Goal: Task Accomplishment & Management: Manage account settings

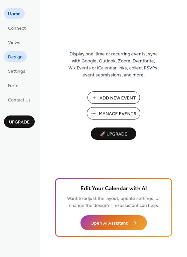
click at [19, 56] on span "Design" at bounding box center [15, 57] width 15 height 7
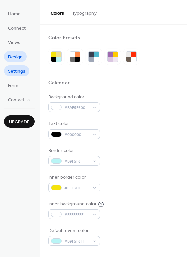
click at [19, 69] on span "Settings" at bounding box center [16, 71] width 17 height 7
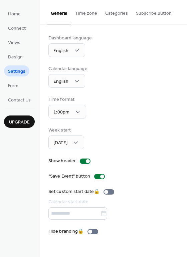
click at [118, 12] on button "Categories" at bounding box center [116, 12] width 31 height 24
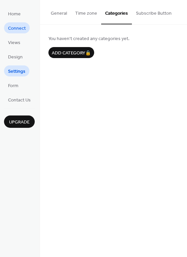
click at [22, 30] on span "Connect" at bounding box center [17, 28] width 18 height 7
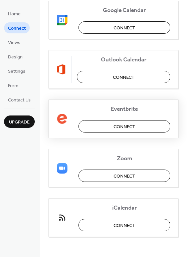
scroll to position [40, 0]
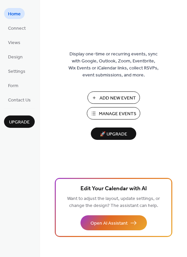
click at [130, 114] on span "Manage Events" at bounding box center [117, 114] width 37 height 7
click at [120, 112] on span "Manage Events" at bounding box center [117, 114] width 37 height 7
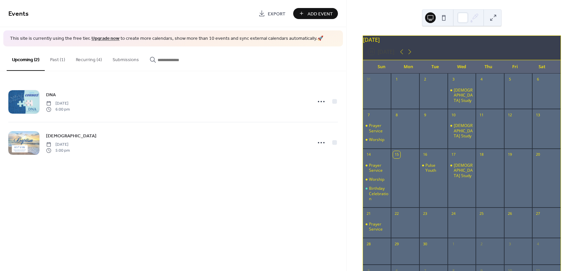
click at [87, 60] on button "Recurring (4)" at bounding box center [89, 58] width 37 height 24
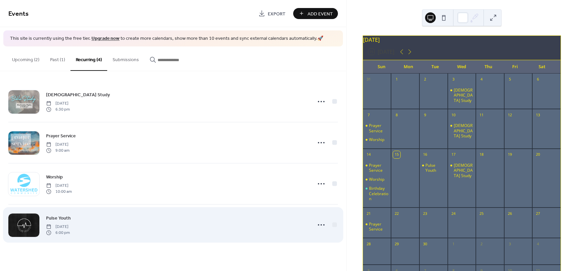
click at [137, 224] on div "Pulse Youth Tuesday, September 16, 2025 6:00 pm" at bounding box center [177, 224] width 262 height 21
click at [321, 224] on icon at bounding box center [321, 225] width 11 height 11
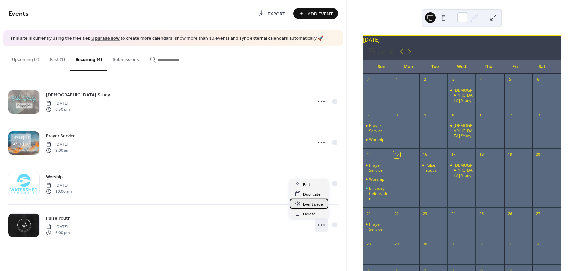
click at [316, 205] on span "Event page" at bounding box center [313, 204] width 20 height 7
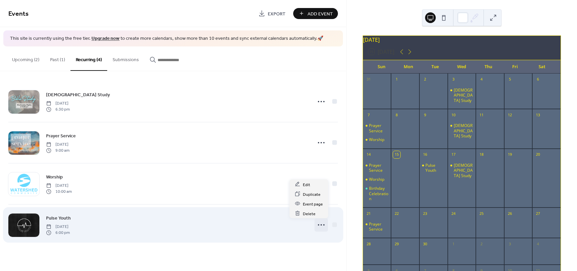
click at [323, 225] on icon at bounding box center [321, 225] width 11 height 11
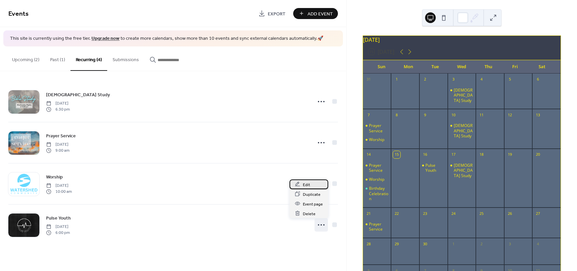
click at [302, 186] on div "Edit" at bounding box center [309, 184] width 39 height 10
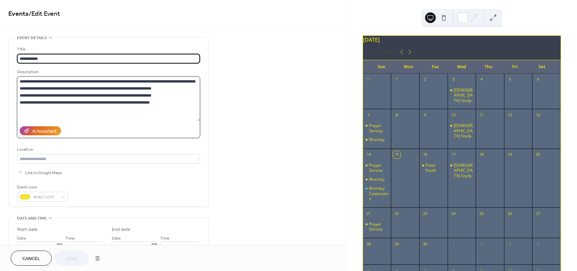
click at [42, 91] on textarea "**********" at bounding box center [108, 99] width 183 height 45
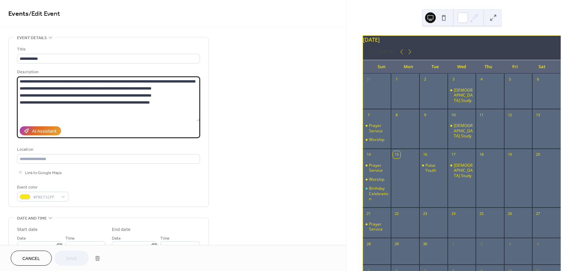
click at [65, 104] on textarea "**********" at bounding box center [108, 99] width 183 height 45
type textarea "**********"
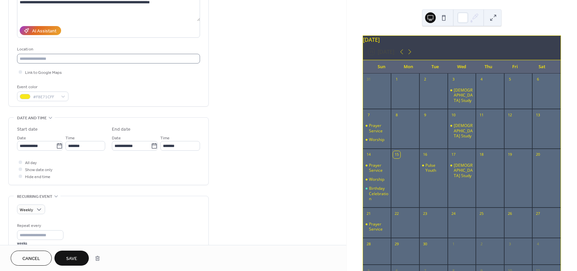
scroll to position [201, 0]
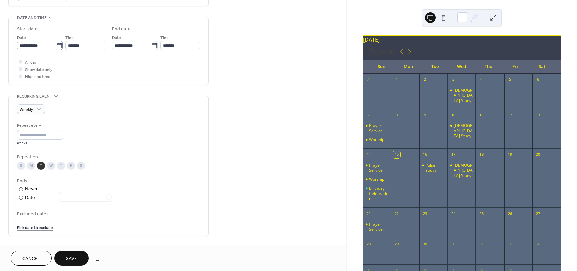
click at [59, 49] on label "**********" at bounding box center [40, 46] width 46 height 10
click at [56, 49] on input "**********" at bounding box center [36, 46] width 39 height 10
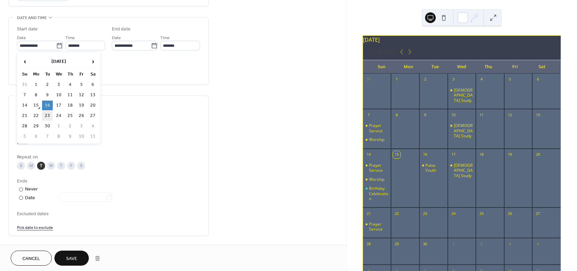
click at [45, 117] on td "23" at bounding box center [47, 116] width 11 height 10
type input "**********"
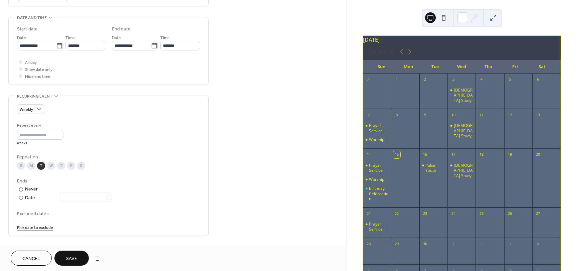
click at [74, 258] on span "Save" at bounding box center [71, 258] width 11 height 7
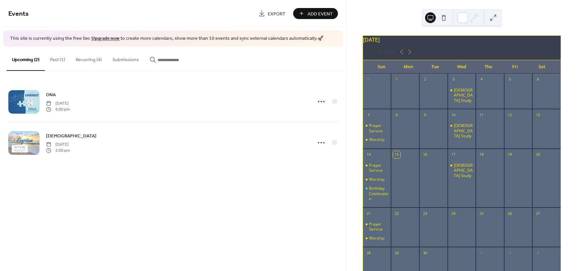
click at [92, 57] on button "Recurring (4)" at bounding box center [89, 58] width 37 height 24
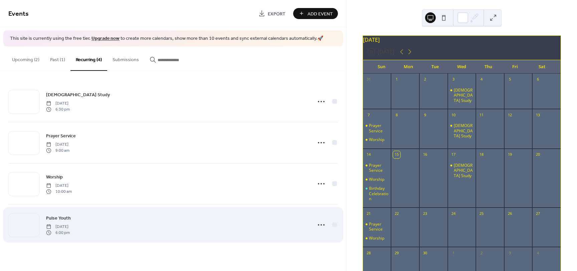
click at [130, 223] on div "Pulse Youth Tuesday, September 23, 2025 6:00 pm" at bounding box center [177, 224] width 262 height 21
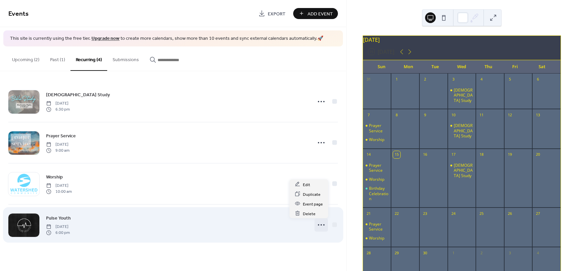
click at [322, 224] on icon at bounding box center [321, 225] width 11 height 11
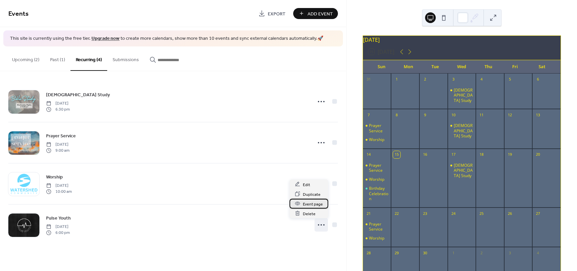
click at [318, 204] on span "Event page" at bounding box center [313, 204] width 20 height 7
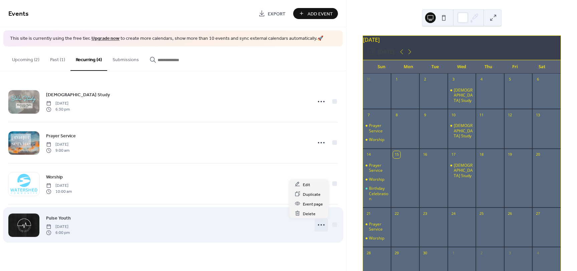
click at [322, 223] on icon at bounding box center [321, 225] width 11 height 11
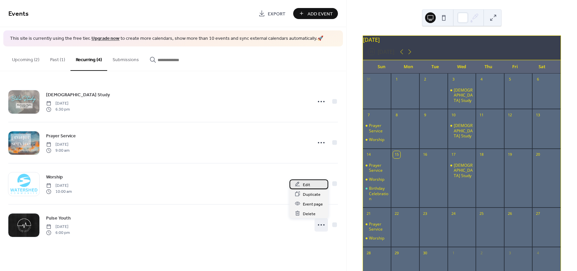
click at [317, 185] on div "Edit" at bounding box center [309, 184] width 39 height 10
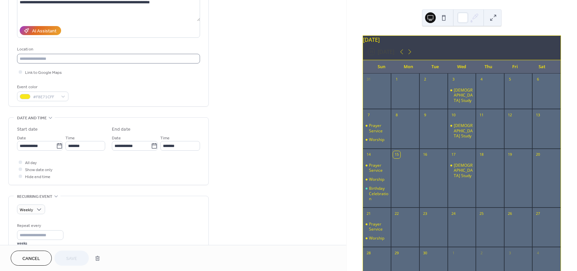
scroll to position [201, 0]
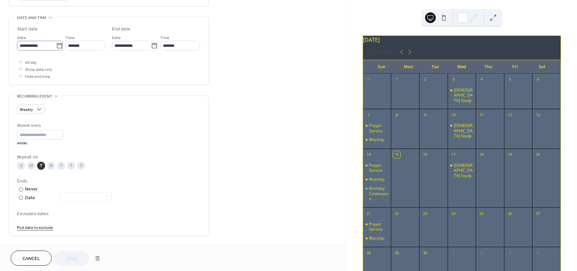
click at [58, 46] on icon at bounding box center [59, 45] width 7 height 7
click at [56, 46] on input "**********" at bounding box center [36, 46] width 39 height 10
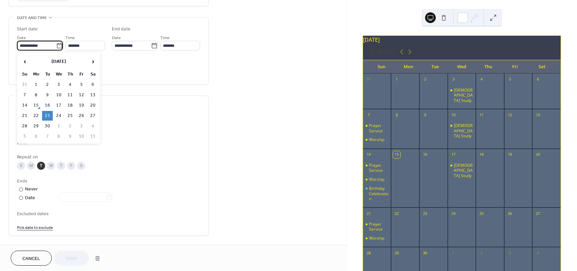
click at [58, 46] on icon at bounding box center [59, 45] width 7 height 7
click at [56, 46] on input "**********" at bounding box center [36, 46] width 39 height 10
click at [58, 46] on icon at bounding box center [59, 45] width 7 height 7
click at [56, 46] on input "**********" at bounding box center [36, 46] width 39 height 10
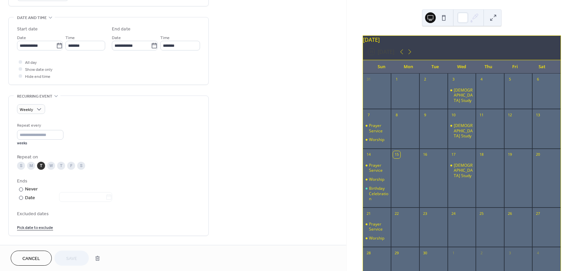
click at [136, 108] on div "Weekly" at bounding box center [108, 109] width 183 height 10
click at [36, 135] on input "*" at bounding box center [40, 135] width 46 height 10
click at [60, 132] on input "*" at bounding box center [40, 135] width 46 height 10
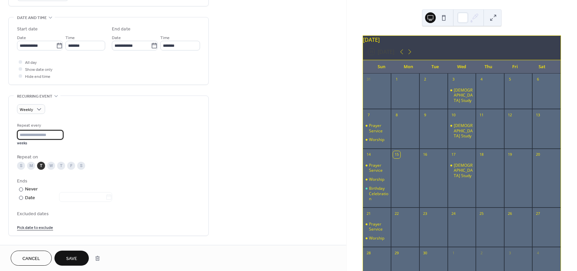
click at [60, 138] on input "*" at bounding box center [40, 135] width 46 height 10
type input "*"
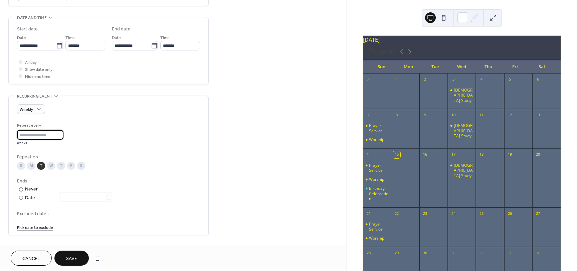
click at [60, 138] on input "*" at bounding box center [40, 135] width 46 height 10
click at [118, 170] on div "Repeat every * weeks Repeat on S M T W T F S Ends ​ Never ​ Date Excluded dates…" at bounding box center [108, 176] width 183 height 109
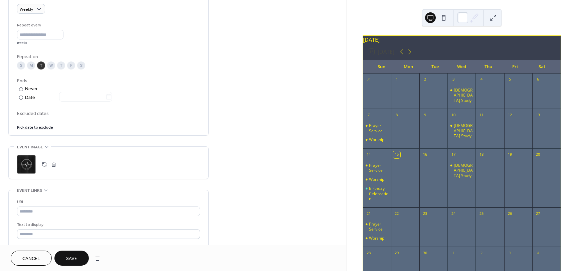
scroll to position [397, 0]
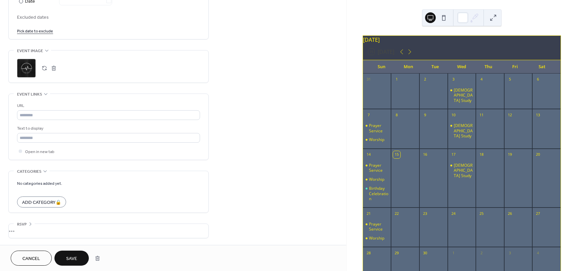
click at [77, 257] on span "Save" at bounding box center [71, 258] width 11 height 7
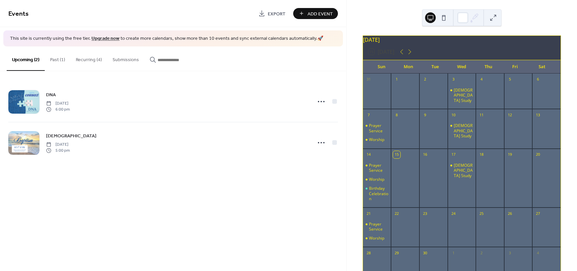
click at [124, 202] on div "Events Export Add Event This site is currently using the free tier. Upgrade now…" at bounding box center [173, 135] width 347 height 271
click at [84, 58] on button "Recurring (4)" at bounding box center [89, 58] width 37 height 24
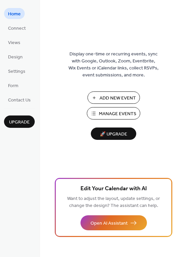
click at [104, 112] on span "Manage Events" at bounding box center [117, 114] width 37 height 7
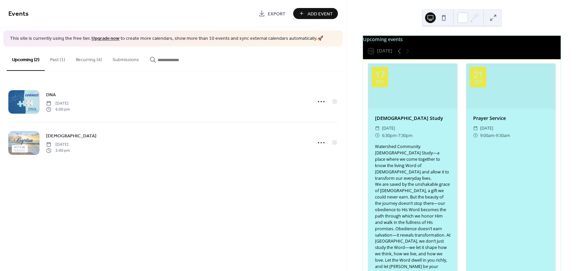
click at [90, 57] on button "Recurring (4)" at bounding box center [89, 58] width 37 height 24
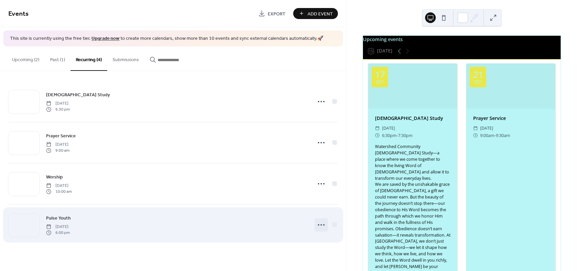
click at [318, 225] on circle at bounding box center [318, 224] width 1 height 1
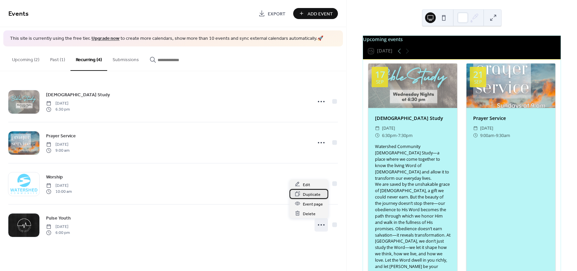
click at [314, 195] on span "Duplicate" at bounding box center [312, 194] width 18 height 7
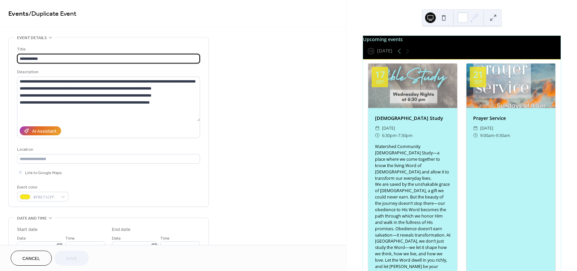
scroll to position [100, 0]
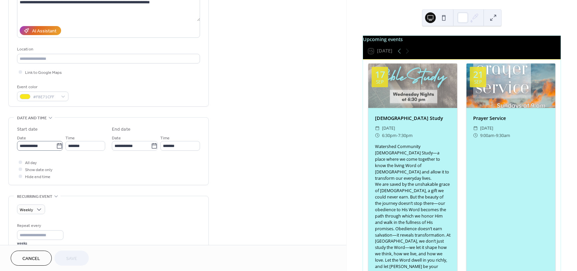
click at [57, 148] on icon at bounding box center [59, 146] width 7 height 7
click at [56, 148] on input "**********" at bounding box center [36, 146] width 39 height 10
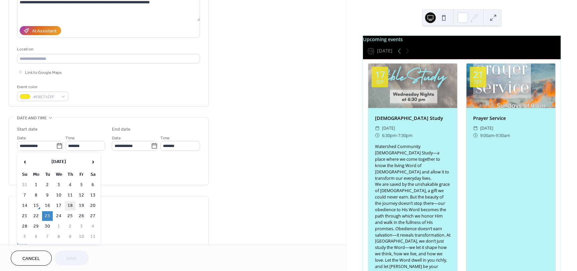
click at [70, 203] on td "18" at bounding box center [70, 206] width 11 height 10
type input "**********"
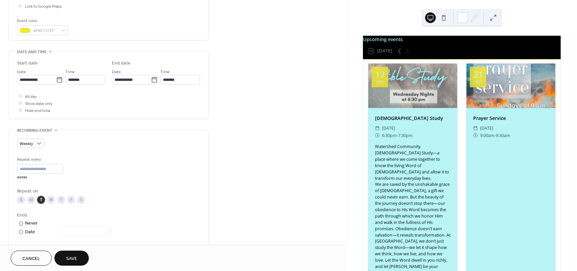
scroll to position [201, 0]
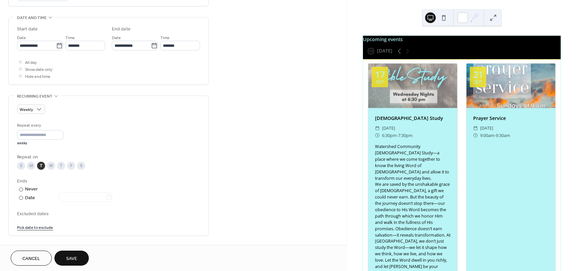
click at [61, 167] on div "T" at bounding box center [61, 166] width 8 height 8
click at [39, 166] on div "T" at bounding box center [41, 166] width 8 height 8
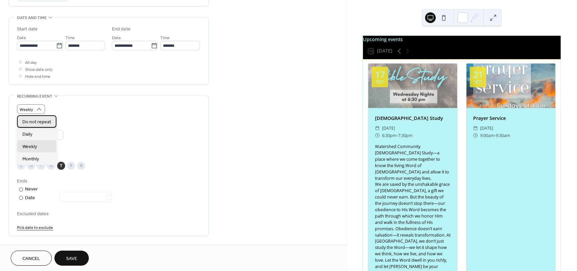
click at [37, 123] on span "Do not repeat" at bounding box center [36, 122] width 29 height 7
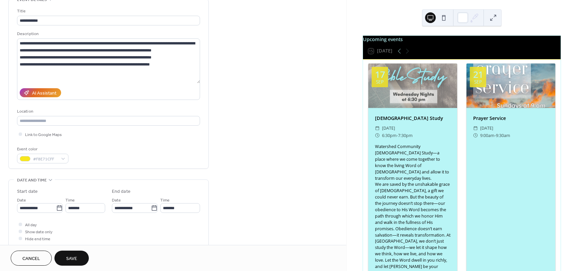
scroll to position [0, 0]
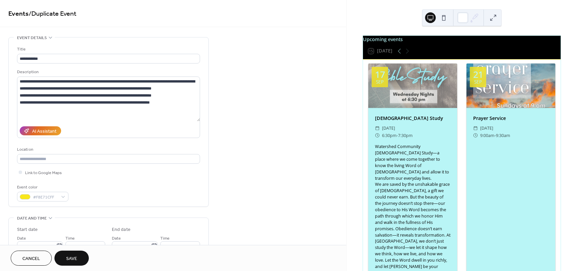
click at [73, 257] on span "Save" at bounding box center [71, 258] width 11 height 7
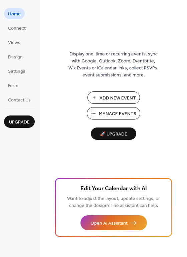
click at [107, 115] on span "Manage Events" at bounding box center [117, 114] width 37 height 7
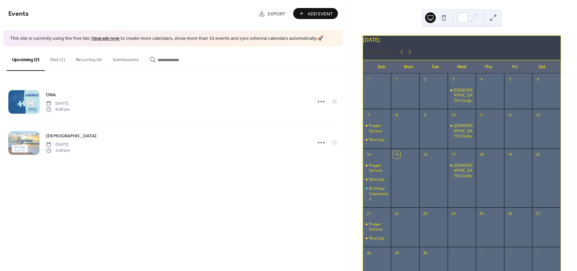
click at [90, 60] on button "Recurring (4)" at bounding box center [89, 58] width 37 height 24
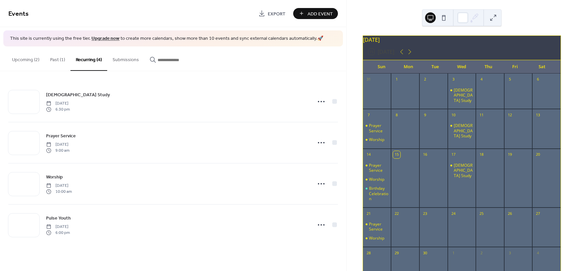
click at [28, 58] on button "Upcoming (2)" at bounding box center [26, 58] width 38 height 24
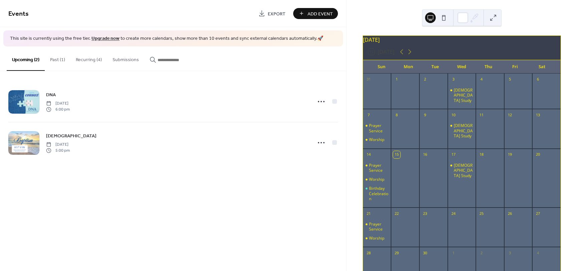
click at [79, 61] on button "Recurring (4)" at bounding box center [89, 58] width 37 height 24
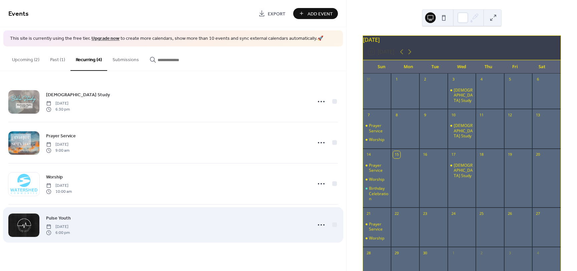
click at [139, 234] on div "Pulse Youth [DATE] 6:00 pm" at bounding box center [177, 224] width 262 height 21
click at [320, 226] on icon at bounding box center [321, 225] width 11 height 11
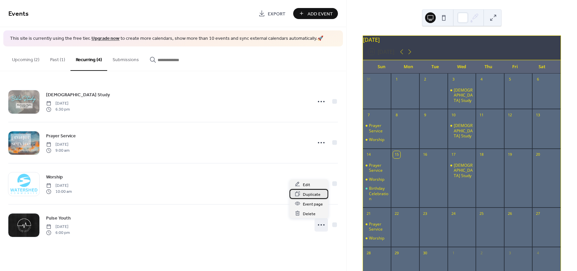
click at [312, 195] on span "Duplicate" at bounding box center [312, 194] width 18 height 7
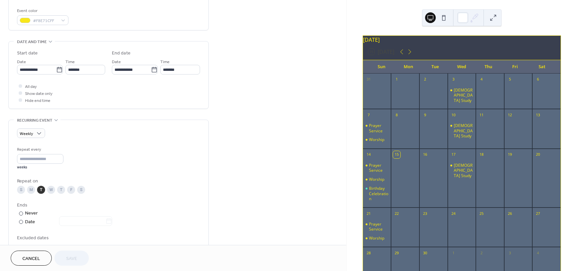
scroll to position [201, 0]
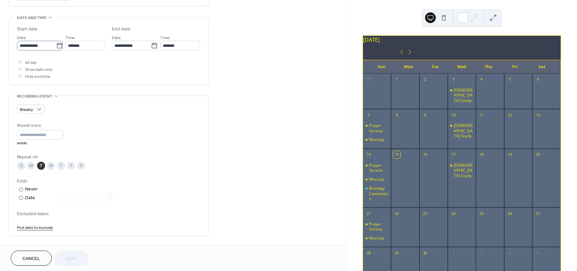
click at [56, 46] on icon at bounding box center [59, 45] width 7 height 7
click at [56, 46] on input "**********" at bounding box center [36, 46] width 39 height 10
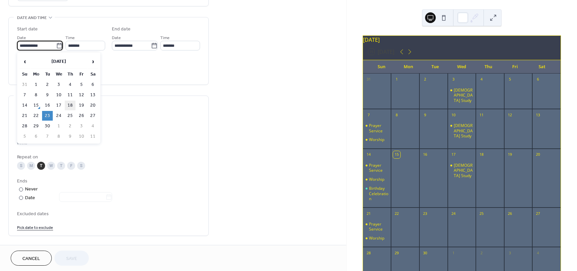
click at [72, 103] on td "18" at bounding box center [70, 106] width 11 height 10
type input "**********"
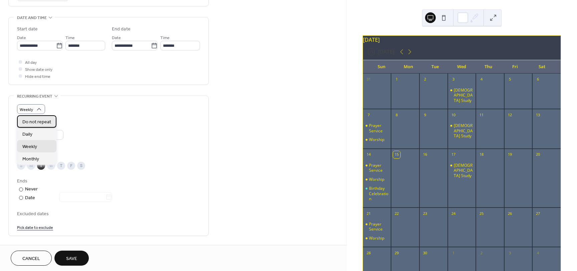
click at [39, 122] on span "Do not repeat" at bounding box center [36, 122] width 29 height 7
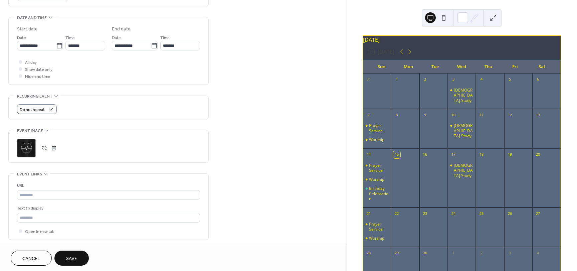
click at [79, 257] on button "Save" at bounding box center [71, 258] width 34 height 15
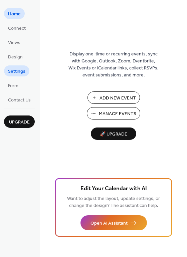
click at [18, 71] on span "Settings" at bounding box center [16, 71] width 17 height 7
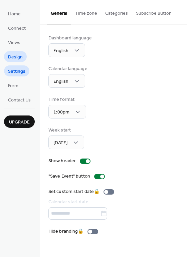
click at [20, 57] on span "Design" at bounding box center [15, 57] width 15 height 7
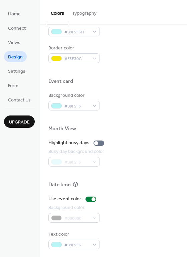
scroll to position [286, 0]
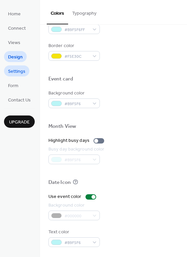
click at [23, 74] on span "Settings" at bounding box center [16, 71] width 17 height 7
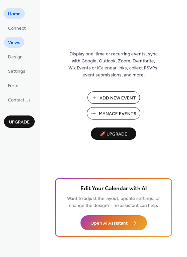
click at [18, 40] on span "Views" at bounding box center [14, 42] width 12 height 7
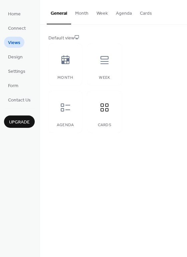
click at [146, 15] on button "Cards" at bounding box center [146, 12] width 20 height 24
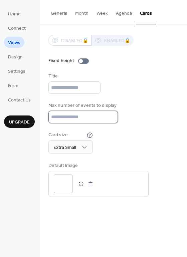
click at [110, 116] on input "*" at bounding box center [83, 117] width 70 height 12
click at [110, 115] on input "*" at bounding box center [83, 117] width 70 height 12
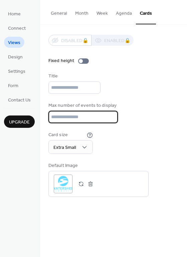
type input "*"
click input "*"
